Goal: Task Accomplishment & Management: Complete application form

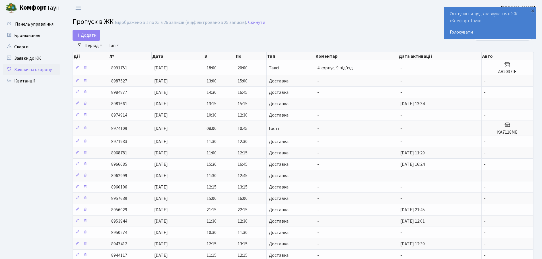
select select "25"
drag, startPoint x: 427, startPoint y: 36, endPoint x: 398, endPoint y: 38, distance: 29.2
click at [427, 36] on div at bounding box center [459, 35] width 148 height 11
click at [86, 34] on span "Додати" at bounding box center [86, 35] width 20 height 6
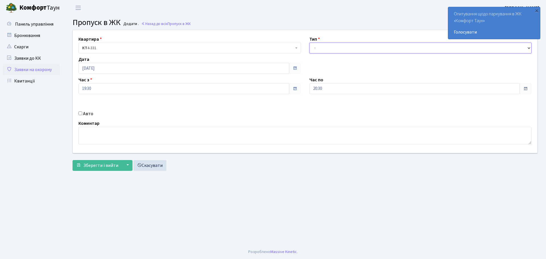
click at [349, 46] on select "- Доставка Таксі Гості Сервіс" at bounding box center [420, 48] width 222 height 11
select select "1"
click at [309, 43] on select "- Доставка Таксі Гості Сервіс" at bounding box center [420, 48] width 222 height 11
click at [345, 86] on input "20:30" at bounding box center [414, 88] width 211 height 11
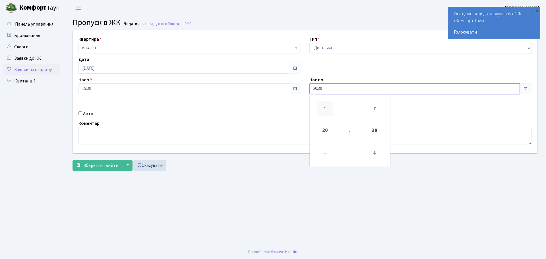
click at [327, 108] on icon at bounding box center [324, 108] width 15 height 15
type input "21:30"
click at [117, 168] on button "Зберегти і вийти" at bounding box center [97, 165] width 49 height 11
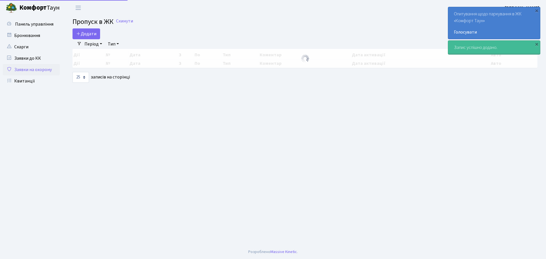
select select "25"
